Goal: Transaction & Acquisition: Subscribe to service/newsletter

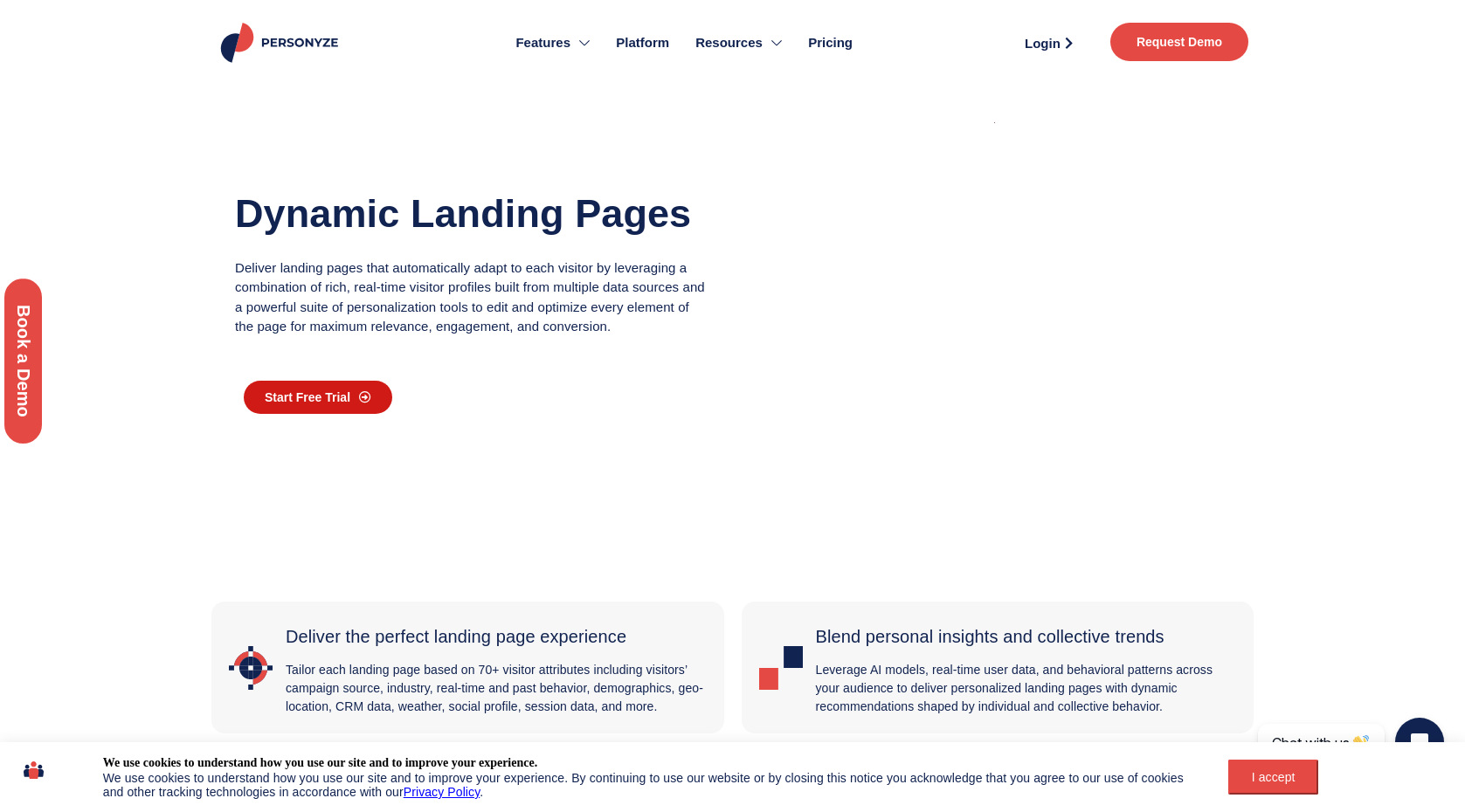
click at [320, 394] on span "Start Free Trial" at bounding box center [307, 397] width 85 height 13
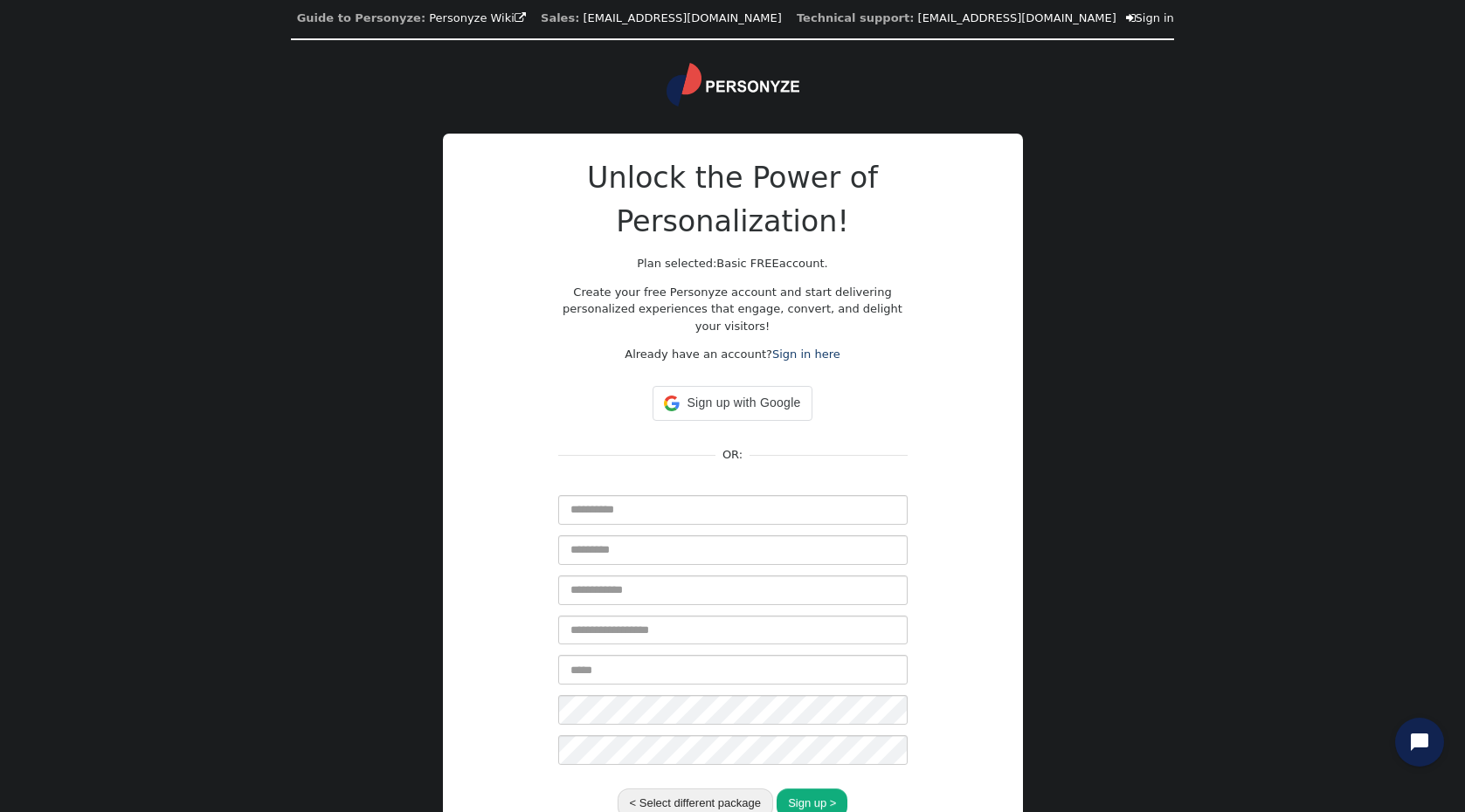
scroll to position [107, 0]
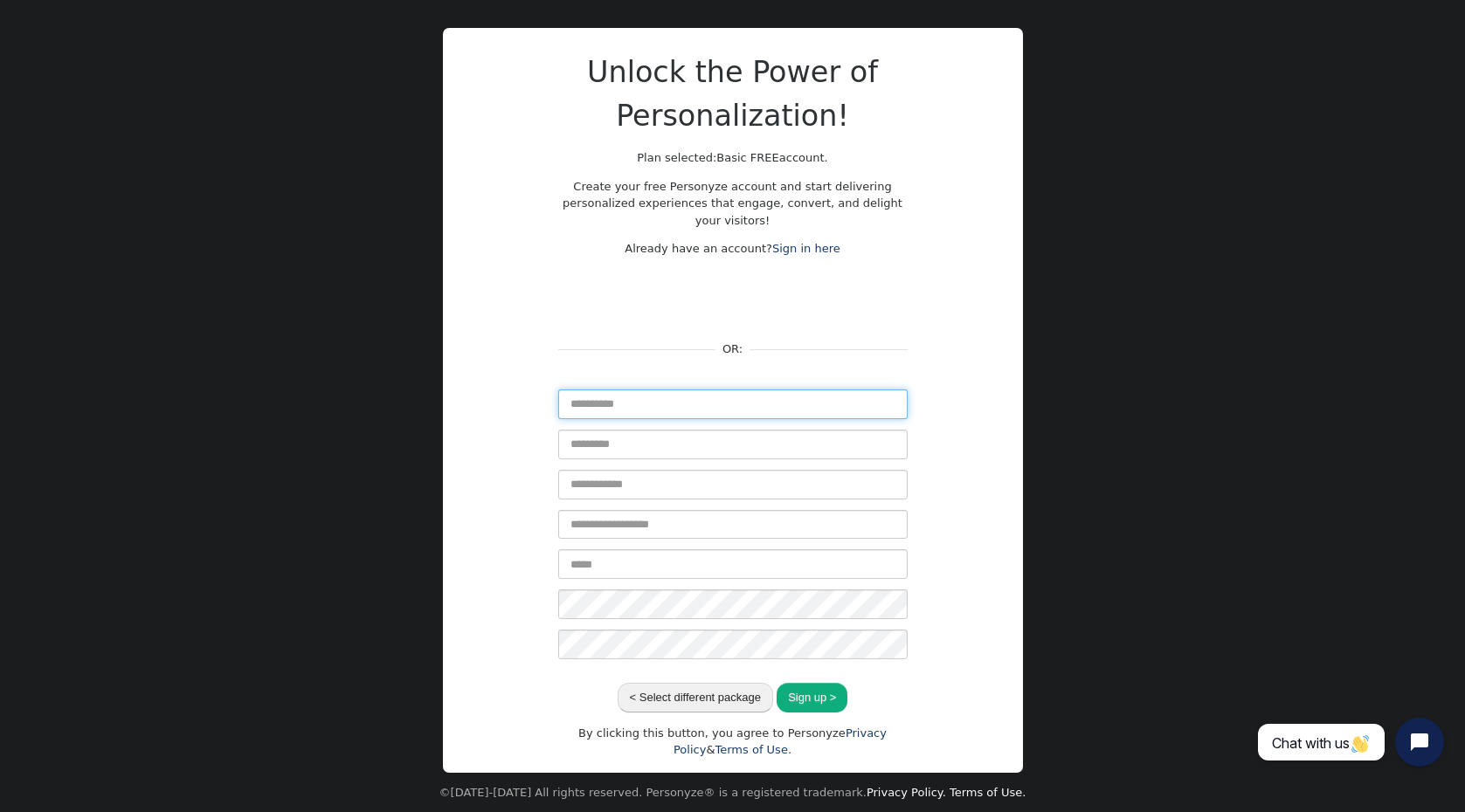
click at [680, 397] on input "text" at bounding box center [732, 404] width 350 height 30
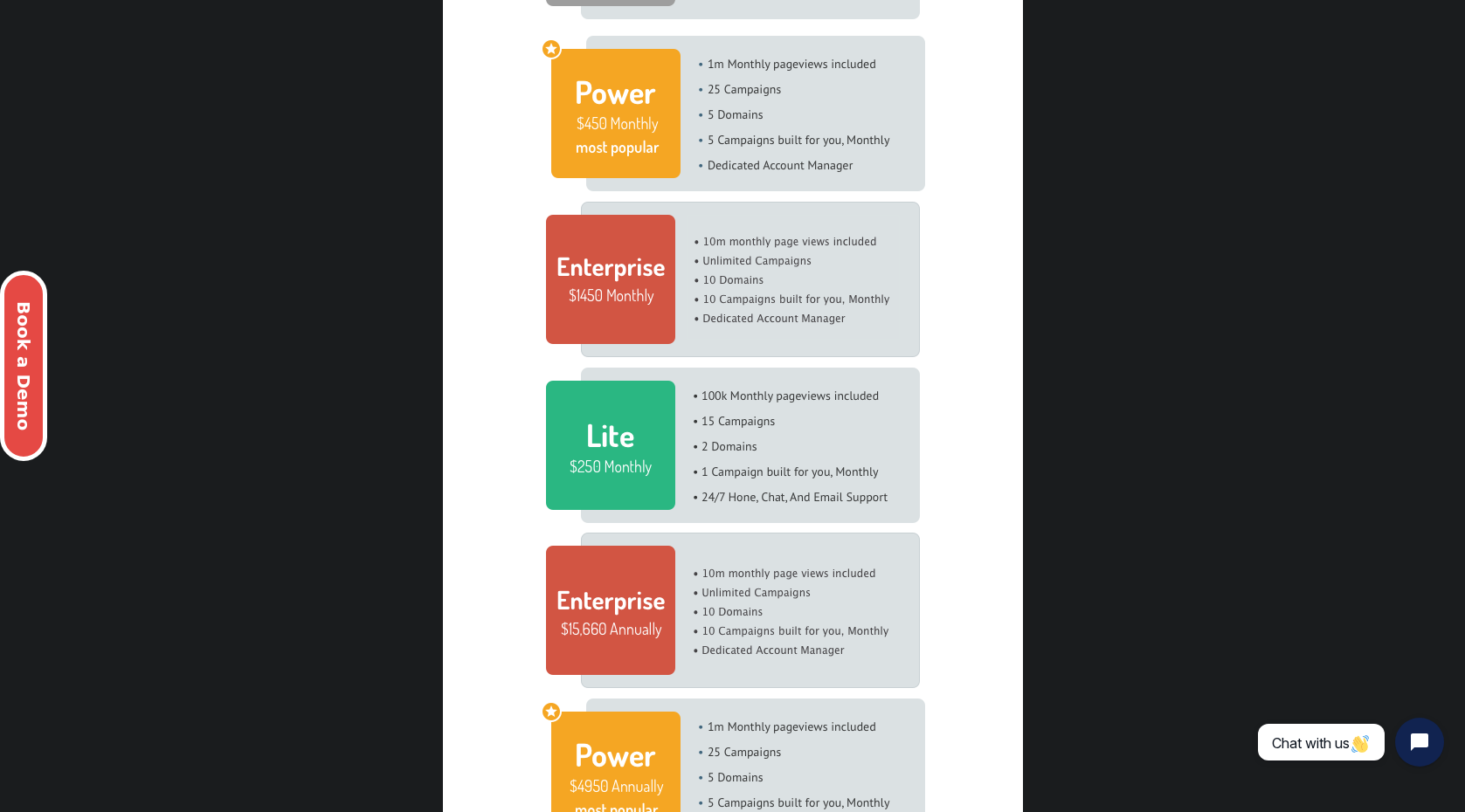
scroll to position [101, 0]
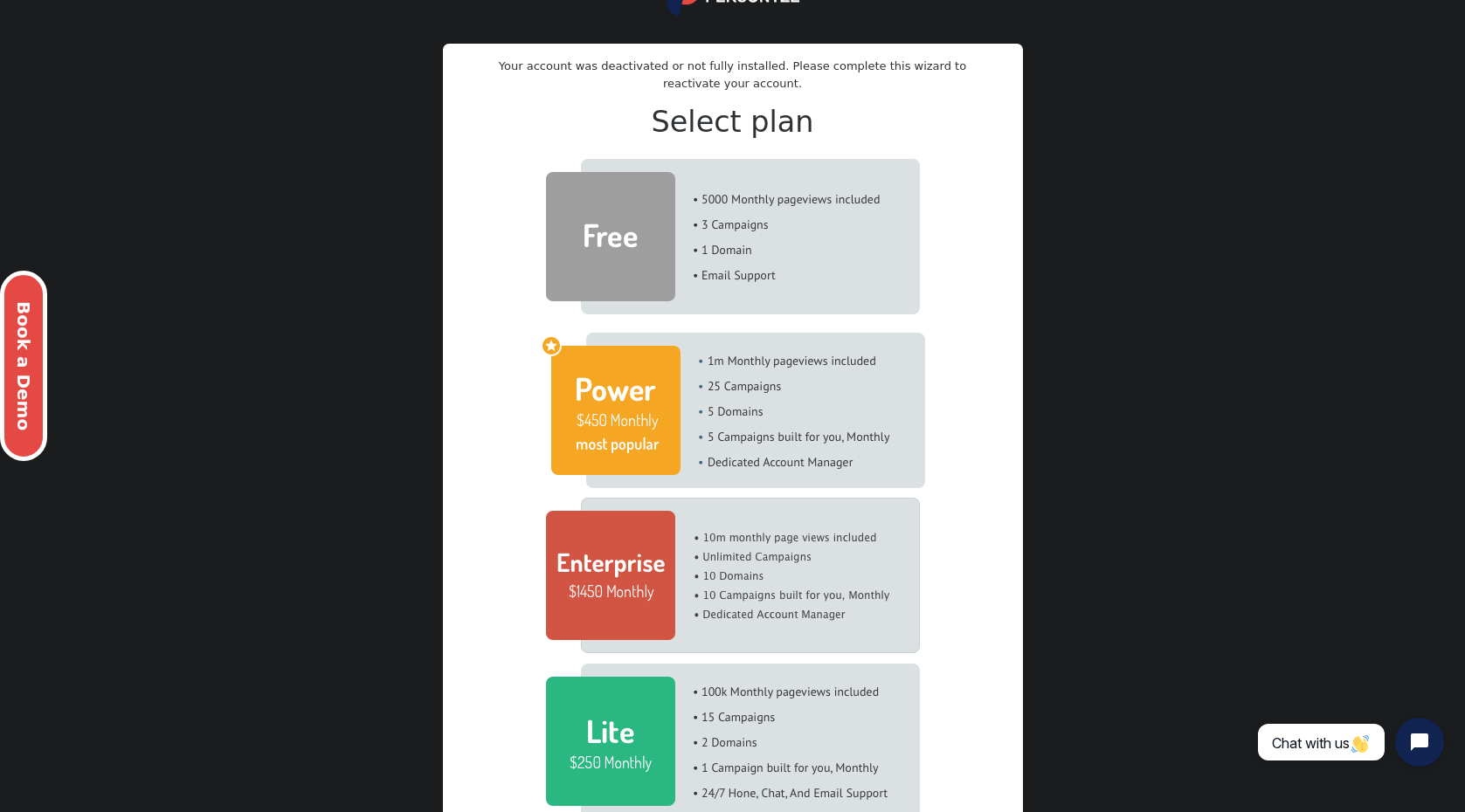
click at [772, 250] on img at bounding box center [733, 236] width 374 height 156
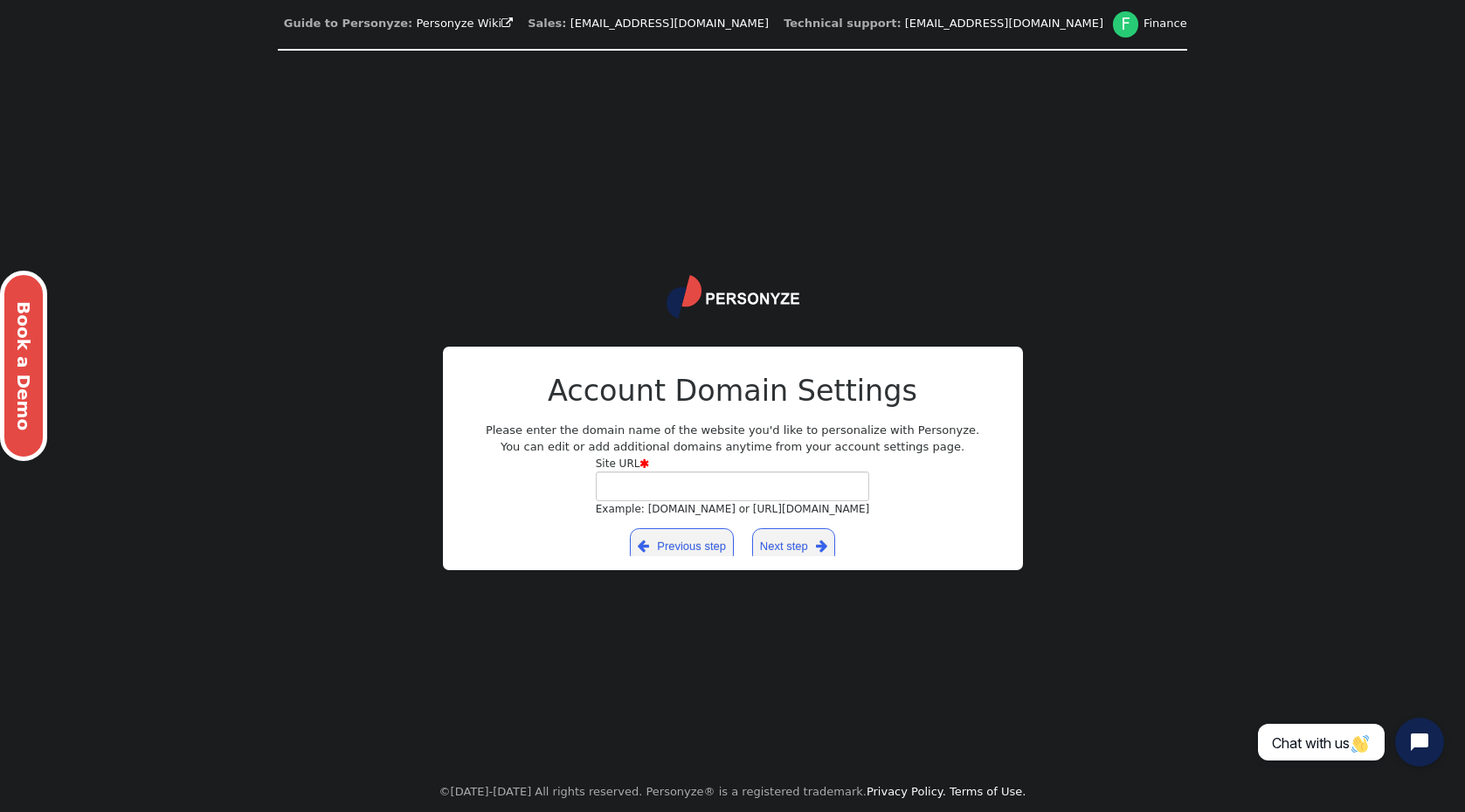
scroll to position [0, 0]
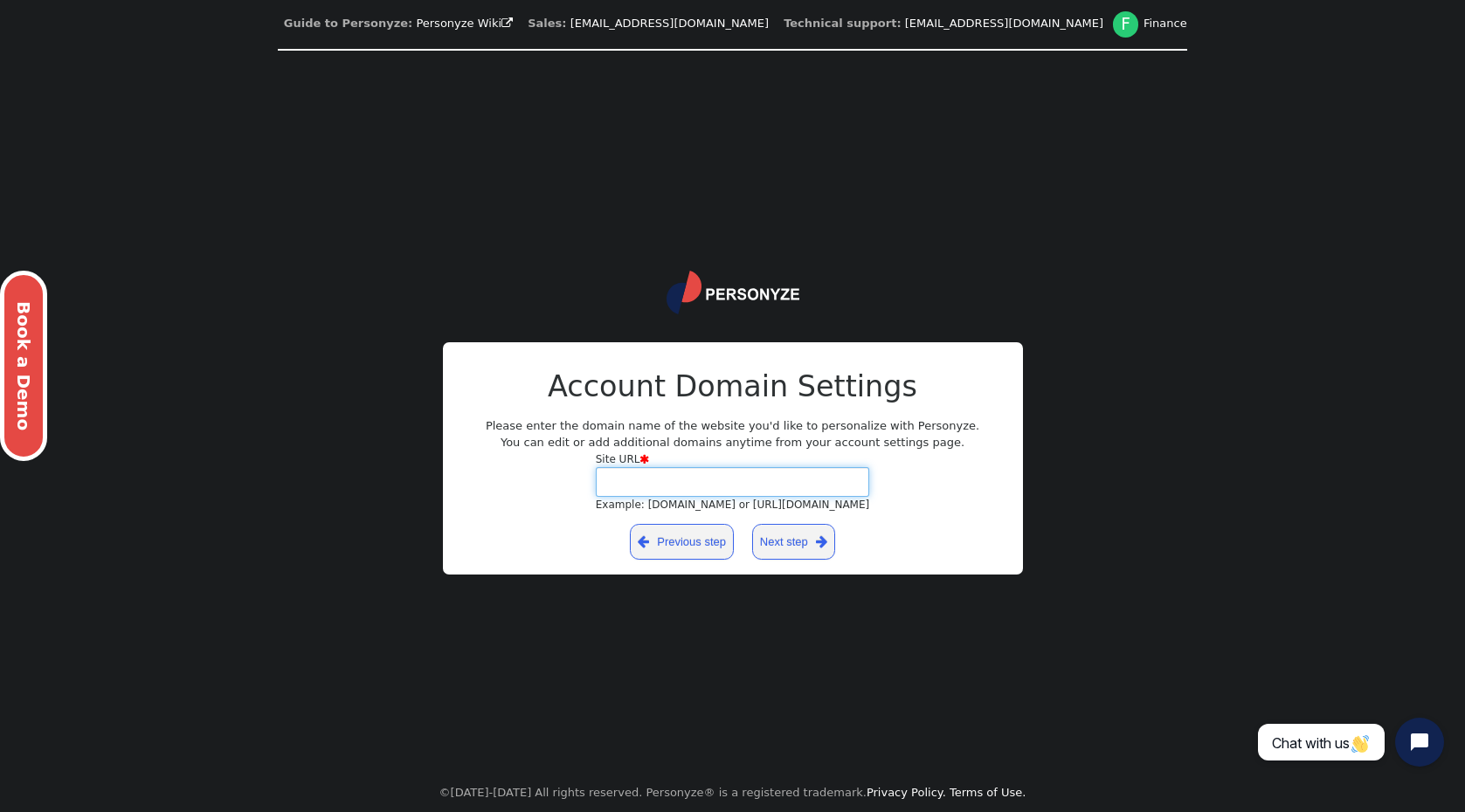
click at [716, 483] on input "Site URL  Example: [DOMAIN_NAME] or [URL][DOMAIN_NAME]" at bounding box center [732, 482] width 274 height 30
type input "*****"
